Goal: Transaction & Acquisition: Purchase product/service

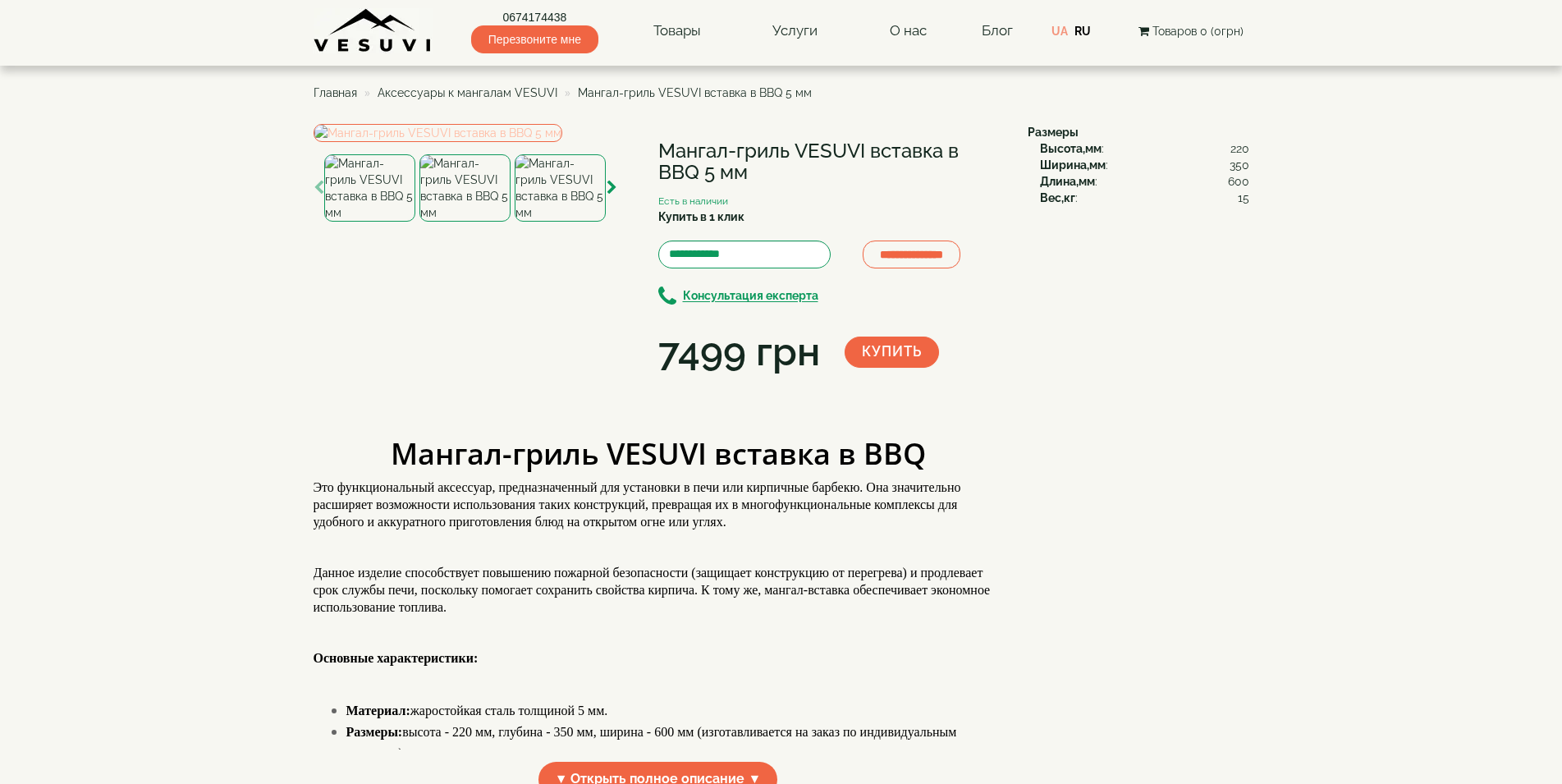
click at [511, 142] on img at bounding box center [437, 133] width 249 height 18
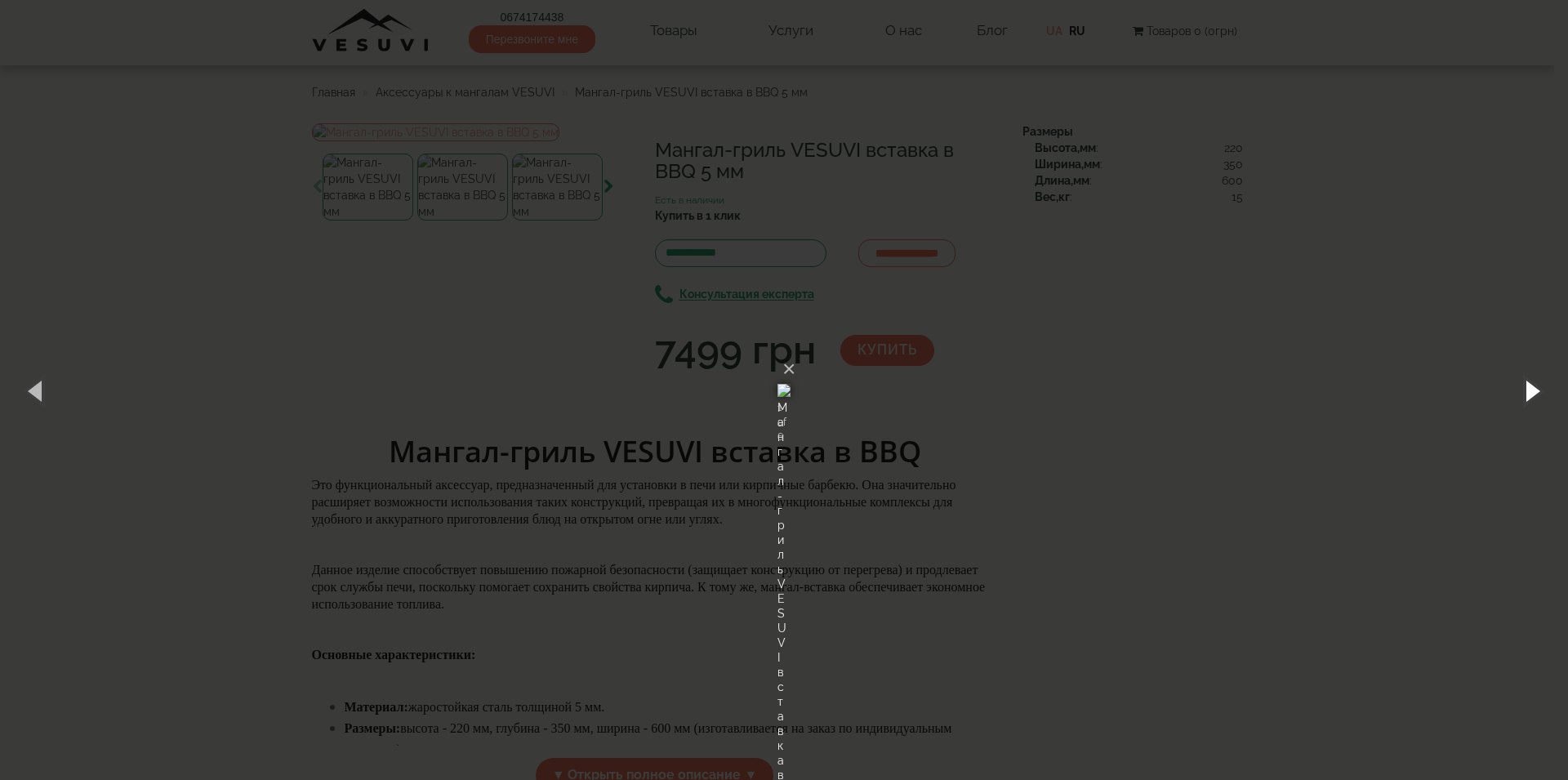
click at [1535, 389] on button "button" at bounding box center [1531, 390] width 73 height 90
click at [1534, 389] on button "button" at bounding box center [1531, 390] width 73 height 90
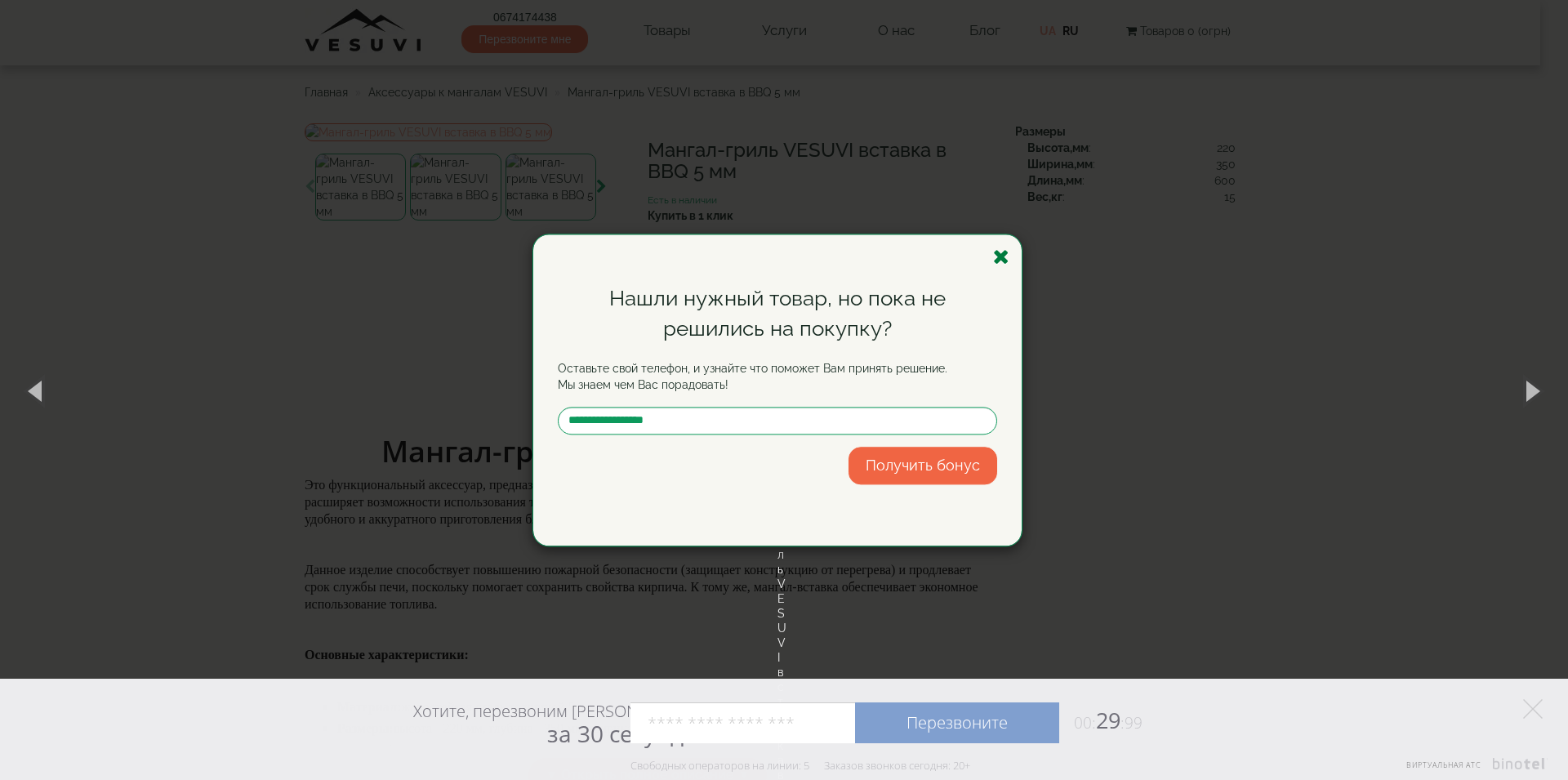
click at [1001, 261] on icon "button" at bounding box center [1001, 256] width 16 height 21
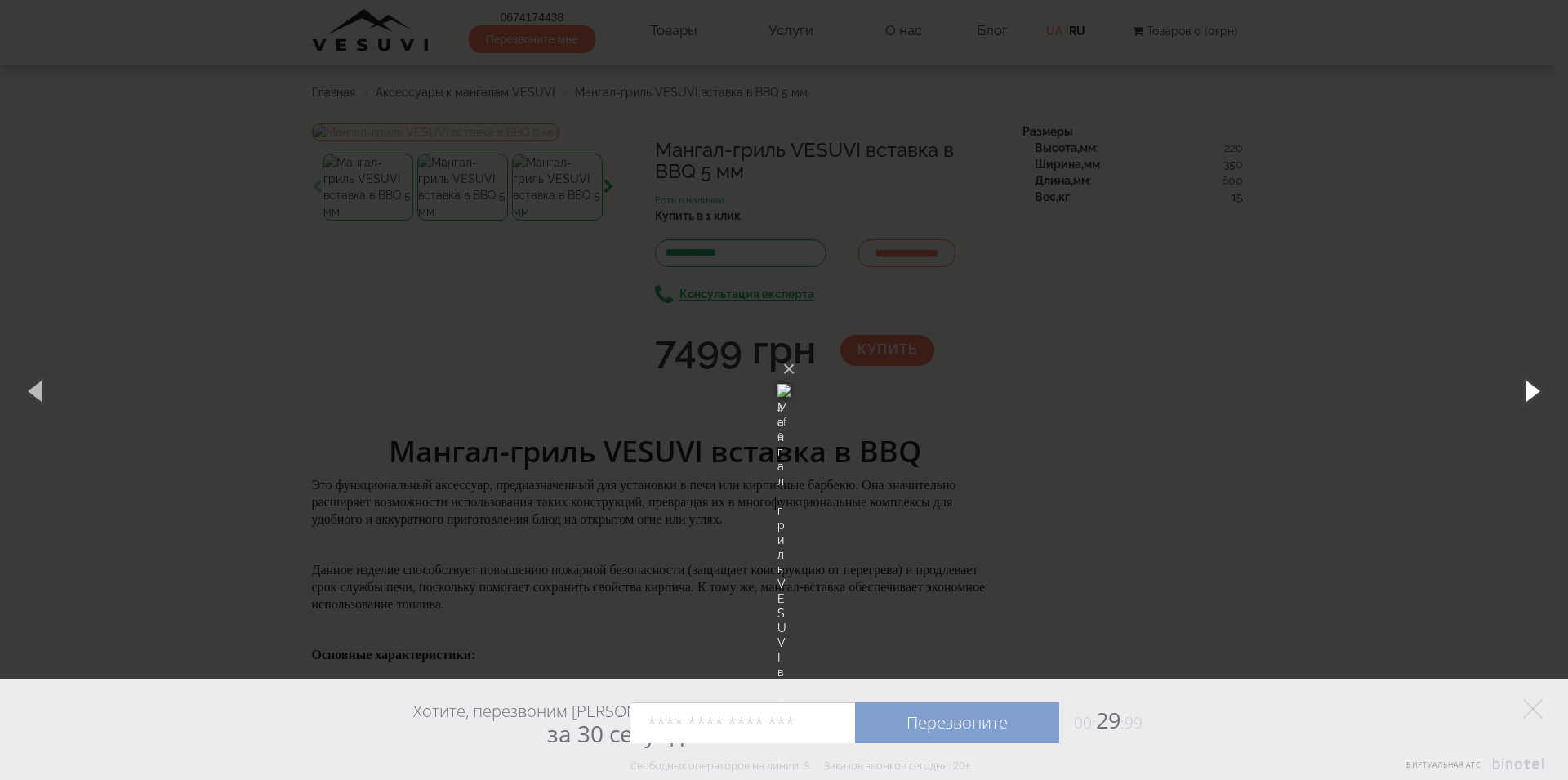
click at [1533, 391] on button "button" at bounding box center [1531, 390] width 73 height 90
click at [791, 430] on img at bounding box center [784, 390] width 13 height 78
click at [39, 389] on button "button" at bounding box center [36, 390] width 73 height 90
click at [39, 395] on button "button" at bounding box center [36, 390] width 73 height 90
click at [796, 351] on button "×" at bounding box center [789, 369] width 13 height 36
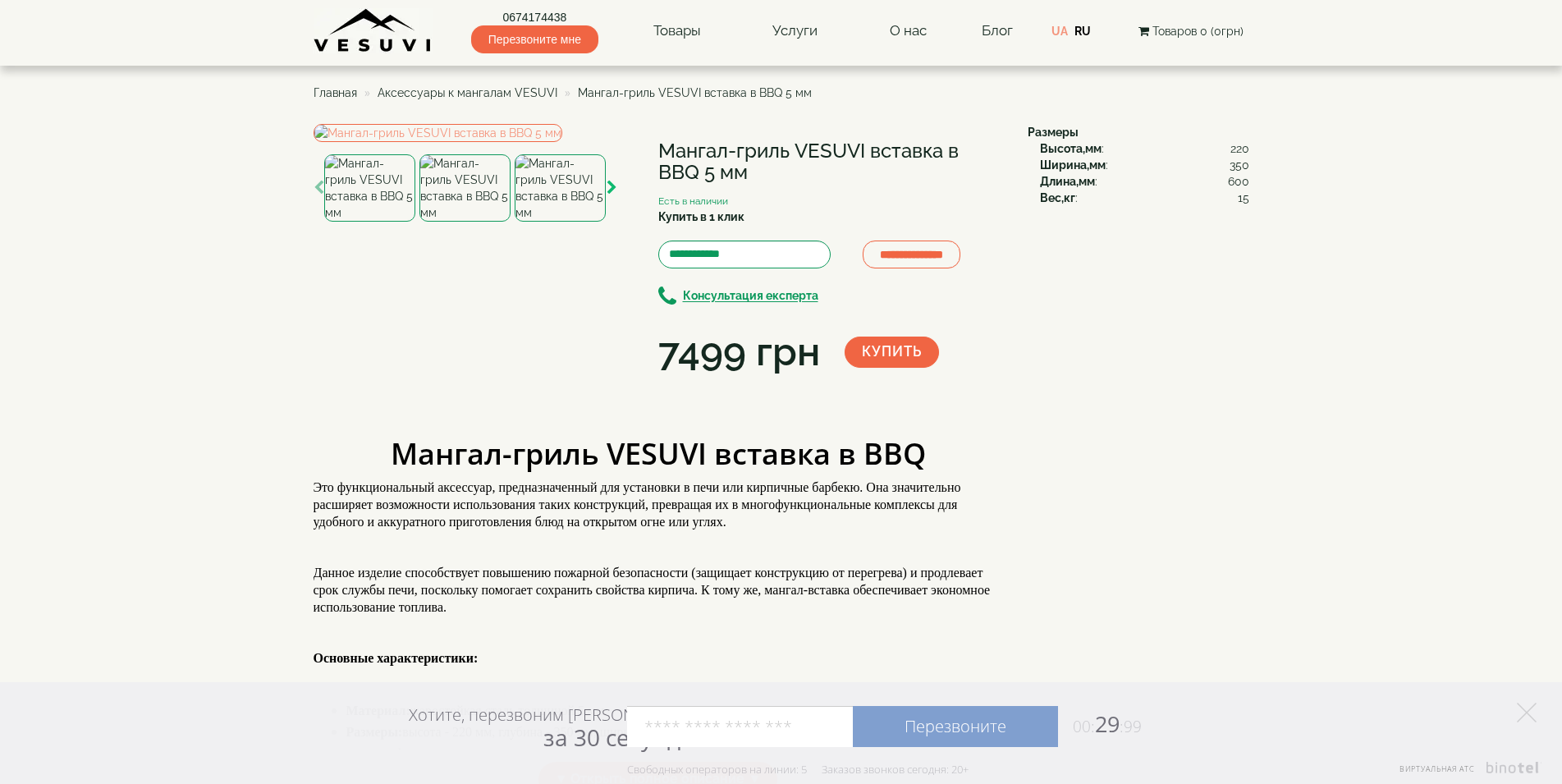
click at [612, 195] on icon "button" at bounding box center [612, 188] width 11 height 15
click at [612, 195] on icon "button" at bounding box center [612, 188] width 11 height 15
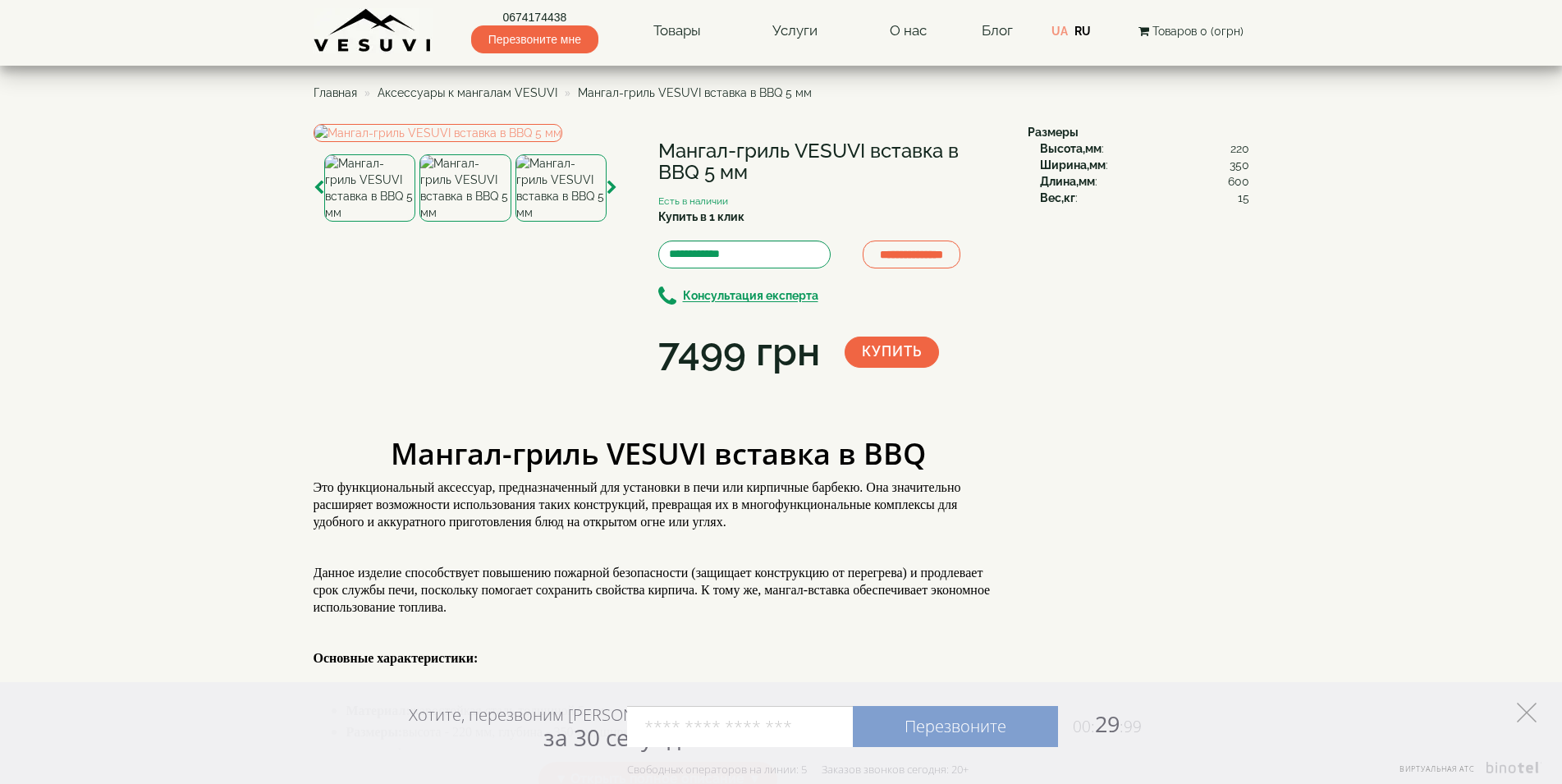
click at [1526, 710] on icon at bounding box center [1527, 712] width 20 height 20
